Goal: Entertainment & Leisure: Consume media (video, audio)

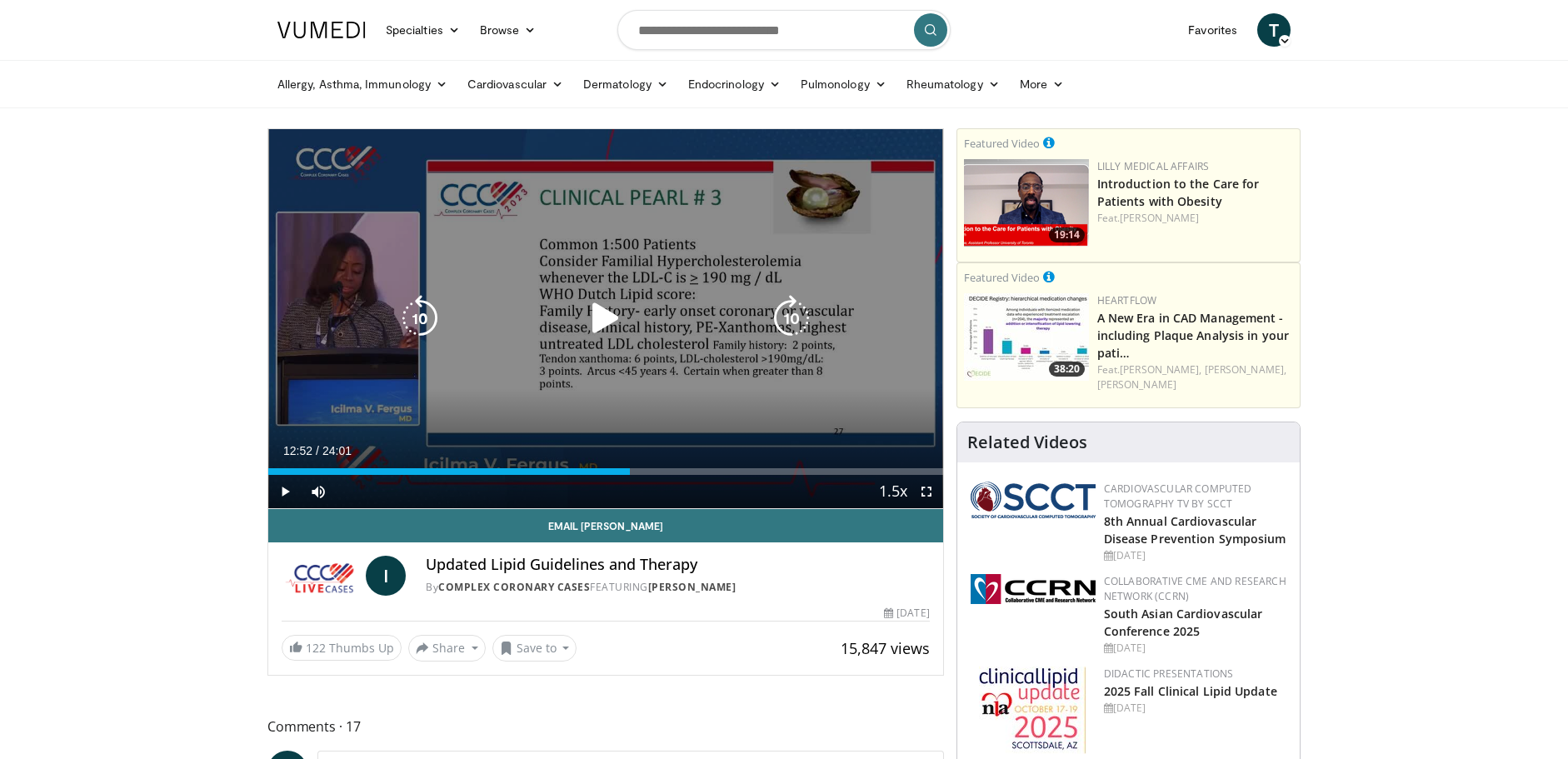
click at [598, 309] on icon "Video Player" at bounding box center [606, 318] width 47 height 47
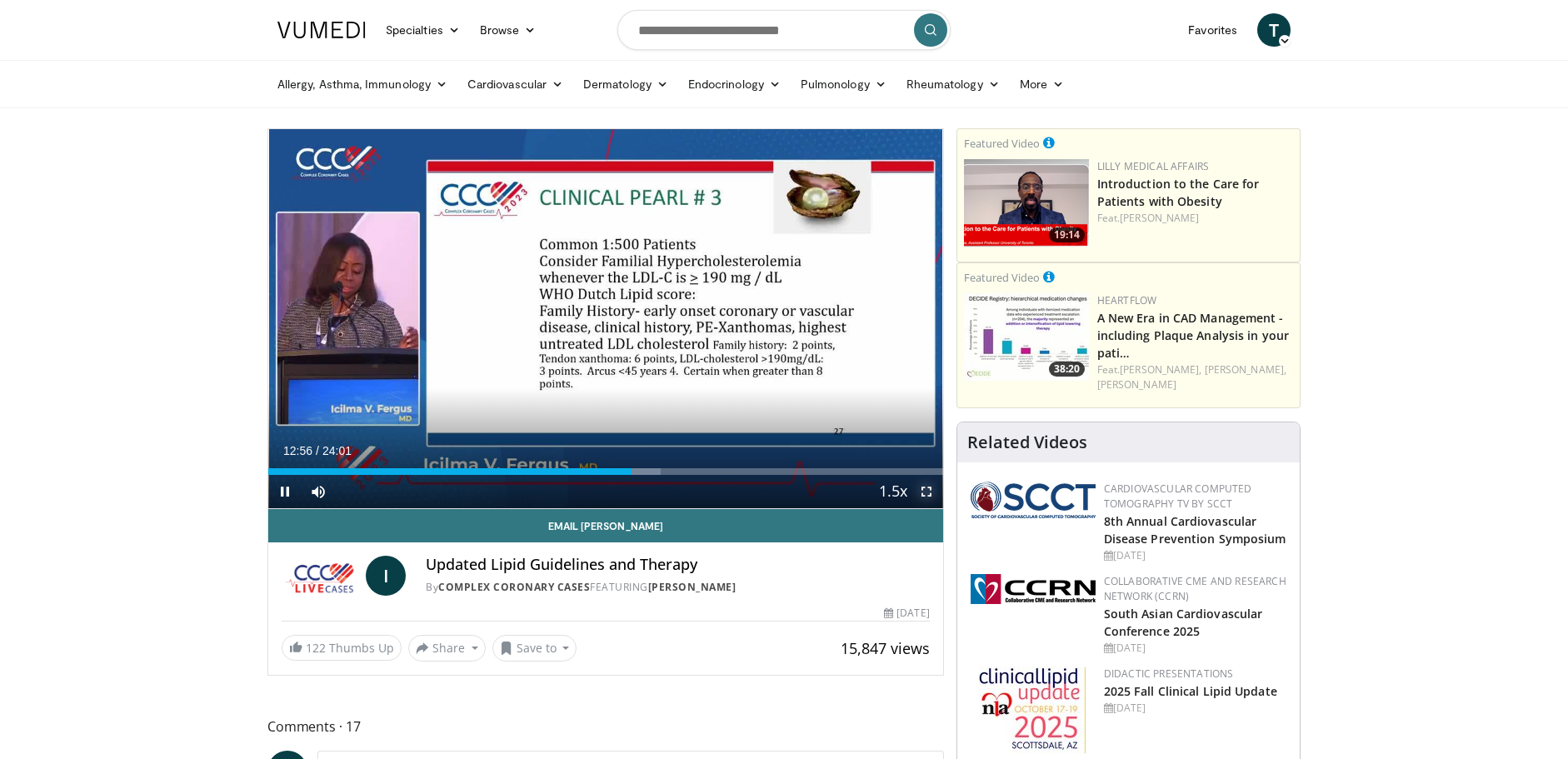
click at [933, 487] on span "Video Player" at bounding box center [926, 492] width 33 height 33
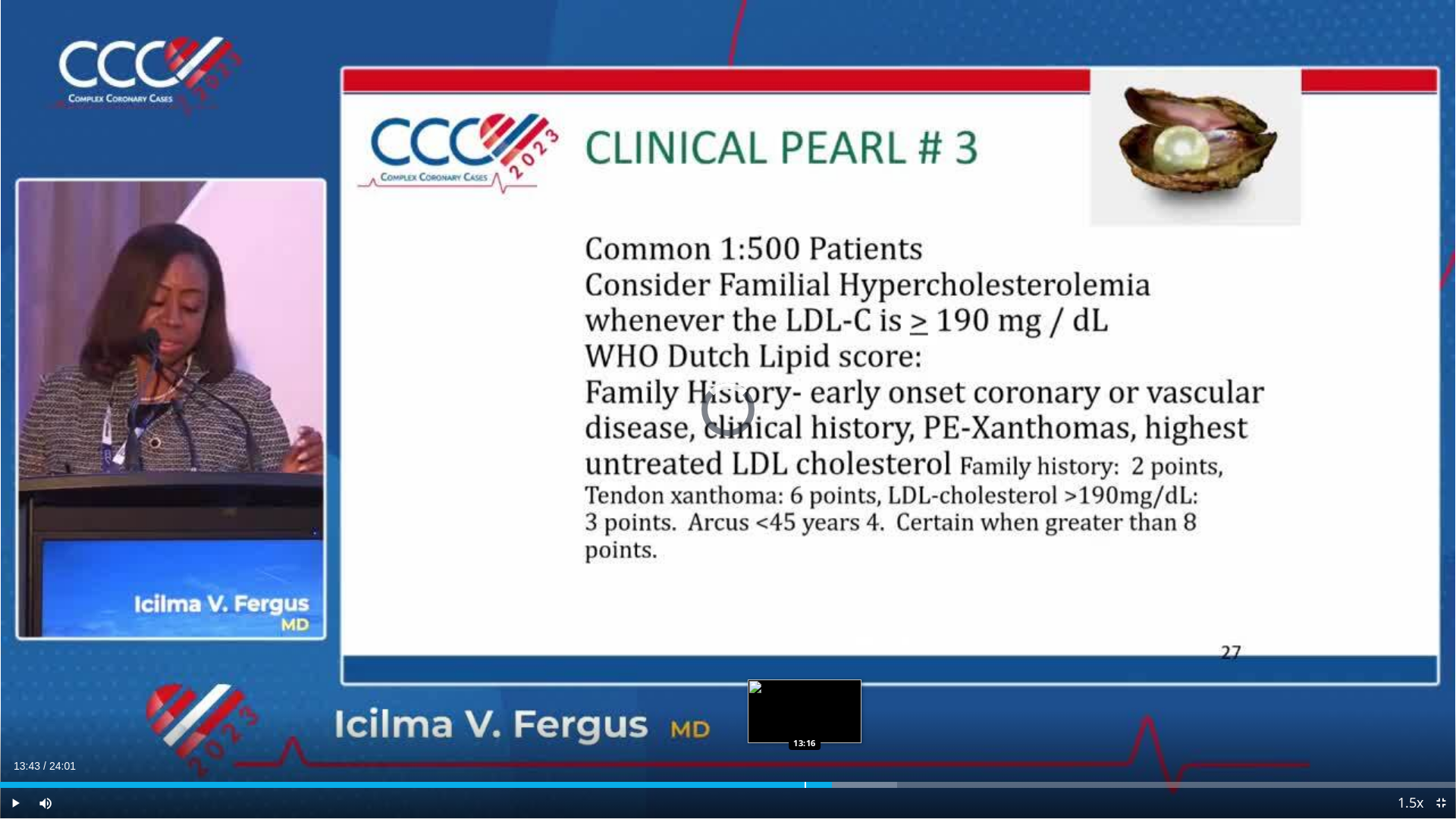
click at [805, 690] on div "Progress Bar" at bounding box center [806, 785] width 2 height 6
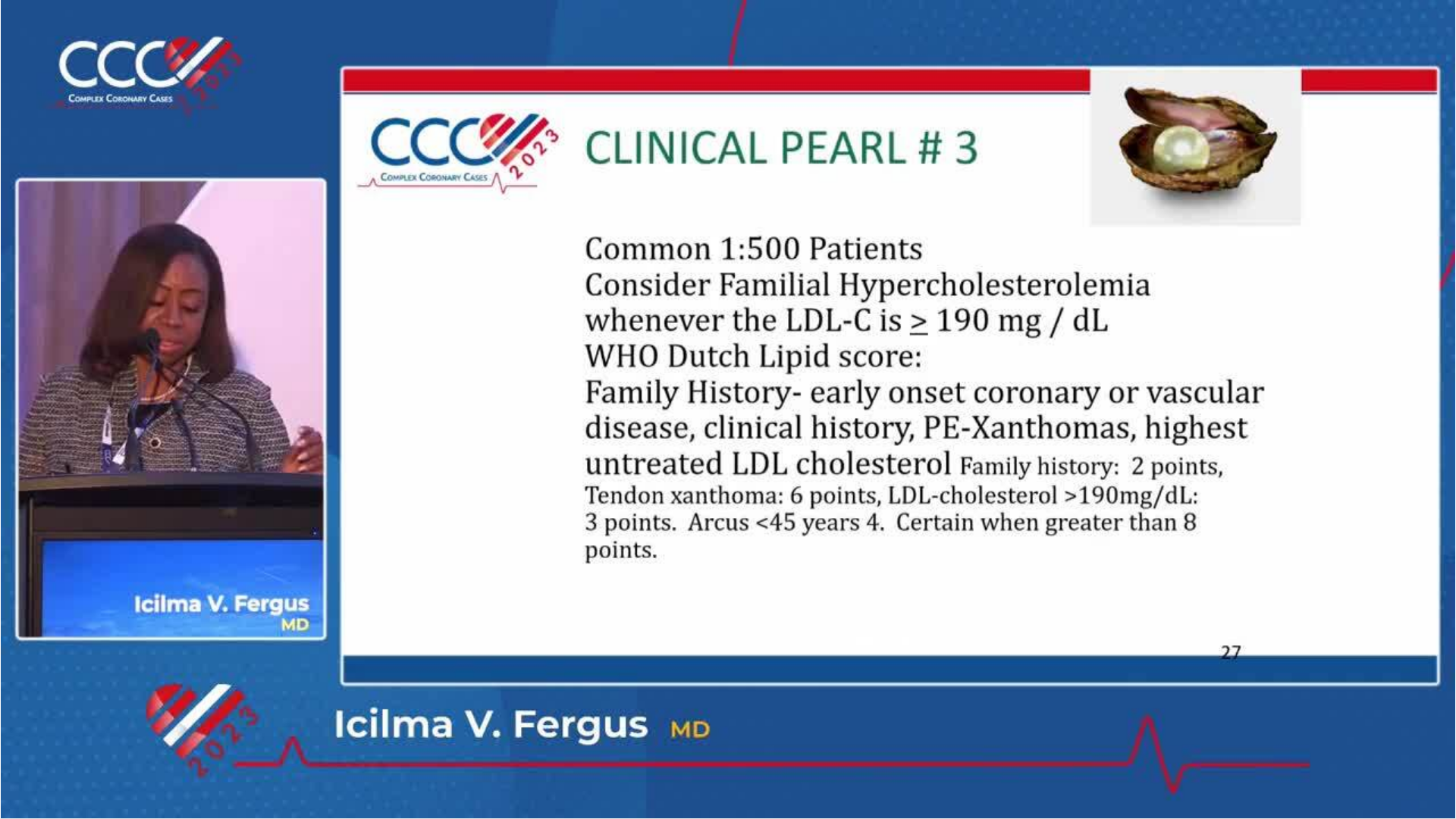
click at [813, 690] on div "10 seconds Tap to unmute" at bounding box center [728, 409] width 1456 height 818
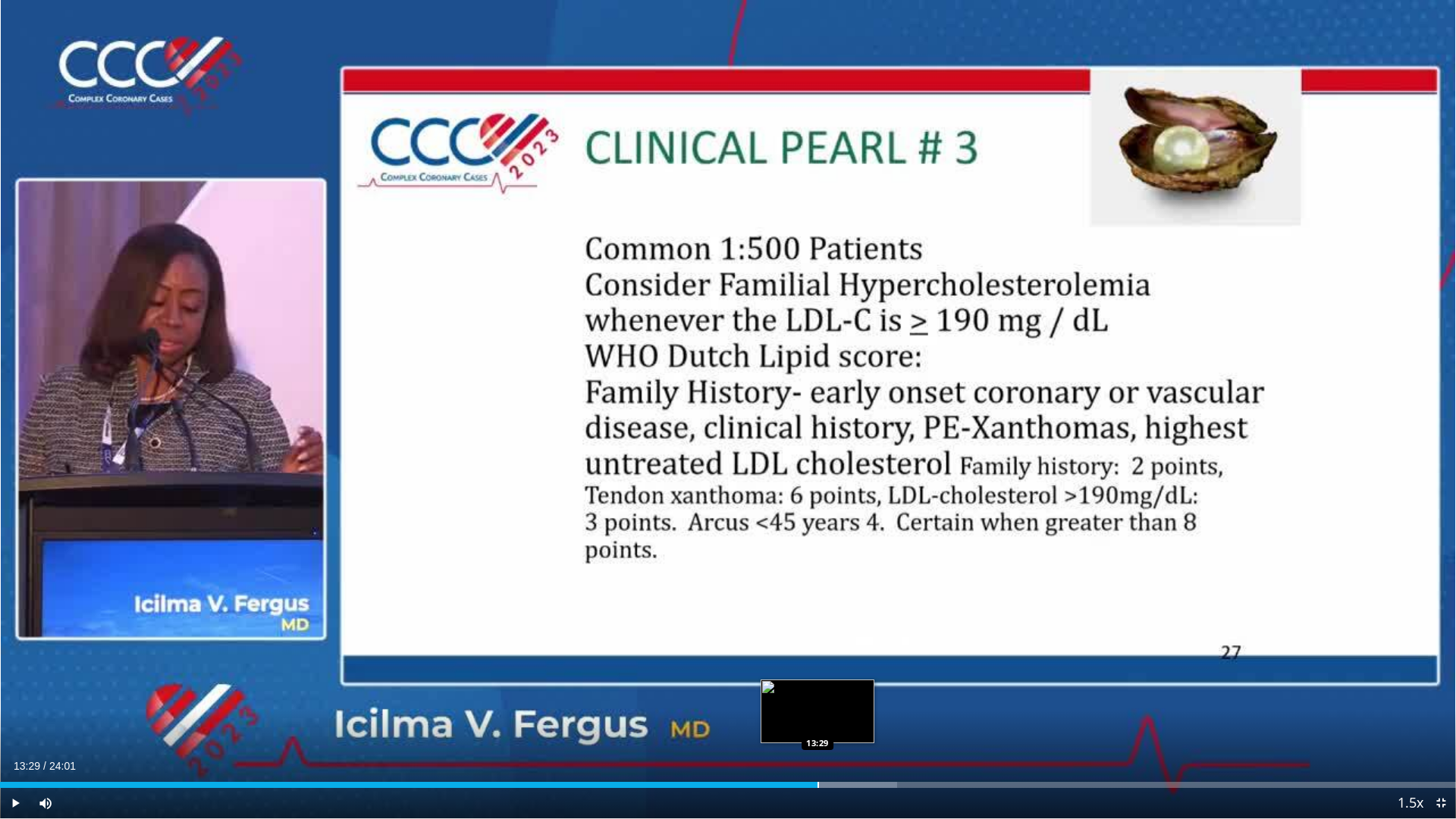
click at [818, 690] on div "Progress Bar" at bounding box center [819, 785] width 2 height 6
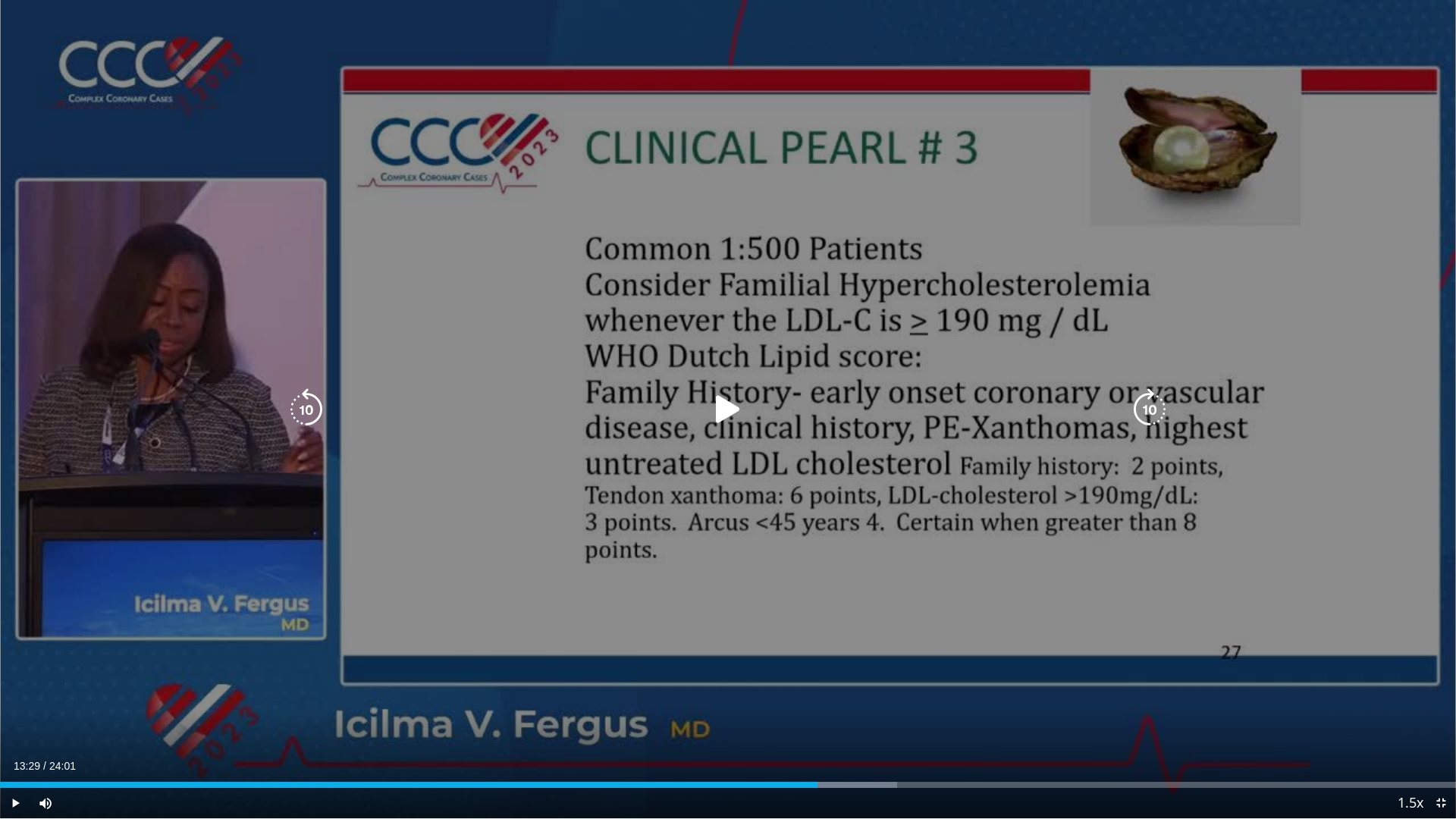
click at [733, 407] on icon "Video Player" at bounding box center [728, 410] width 43 height 43
click at [725, 409] on icon "Video Player" at bounding box center [728, 410] width 43 height 43
click at [718, 408] on icon "Video Player" at bounding box center [728, 410] width 43 height 43
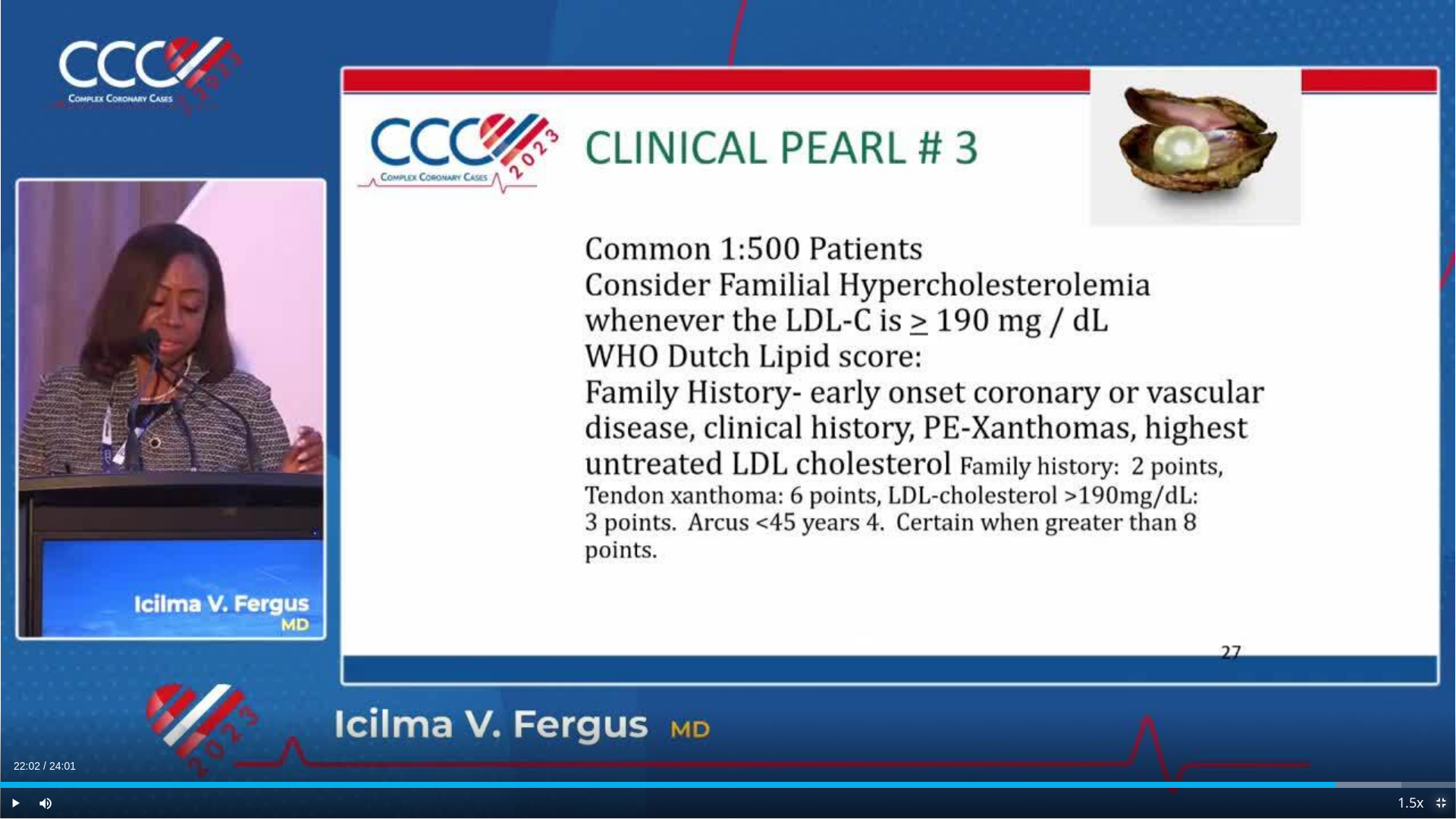
click at [1427, 690] on span "Video Player" at bounding box center [1442, 803] width 30 height 30
